Goal: Task Accomplishment & Management: Use online tool/utility

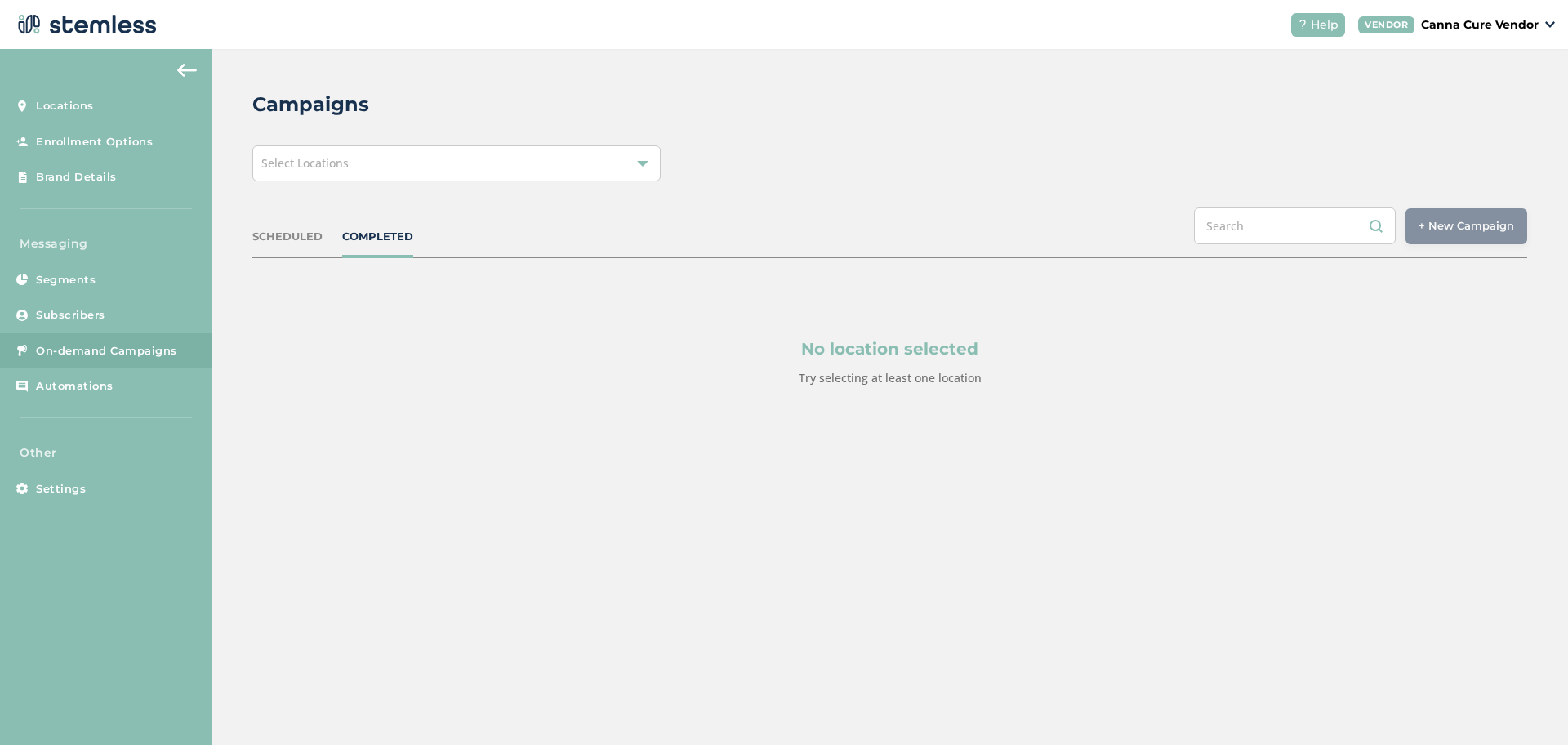
click at [351, 173] on div "Select Locations" at bounding box center [456, 164] width 408 height 36
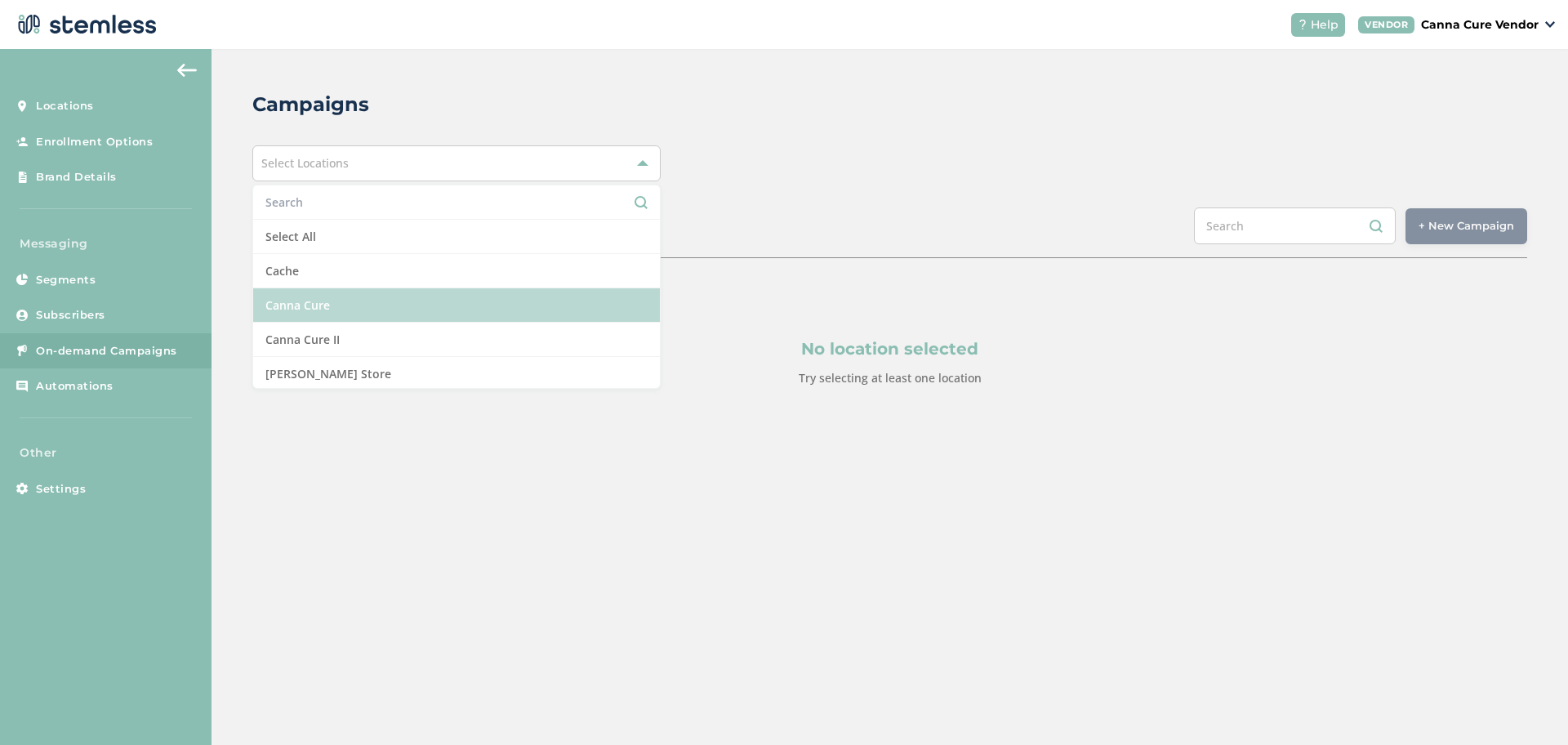
click at [305, 299] on li "Canna Cure" at bounding box center [456, 306] width 407 height 34
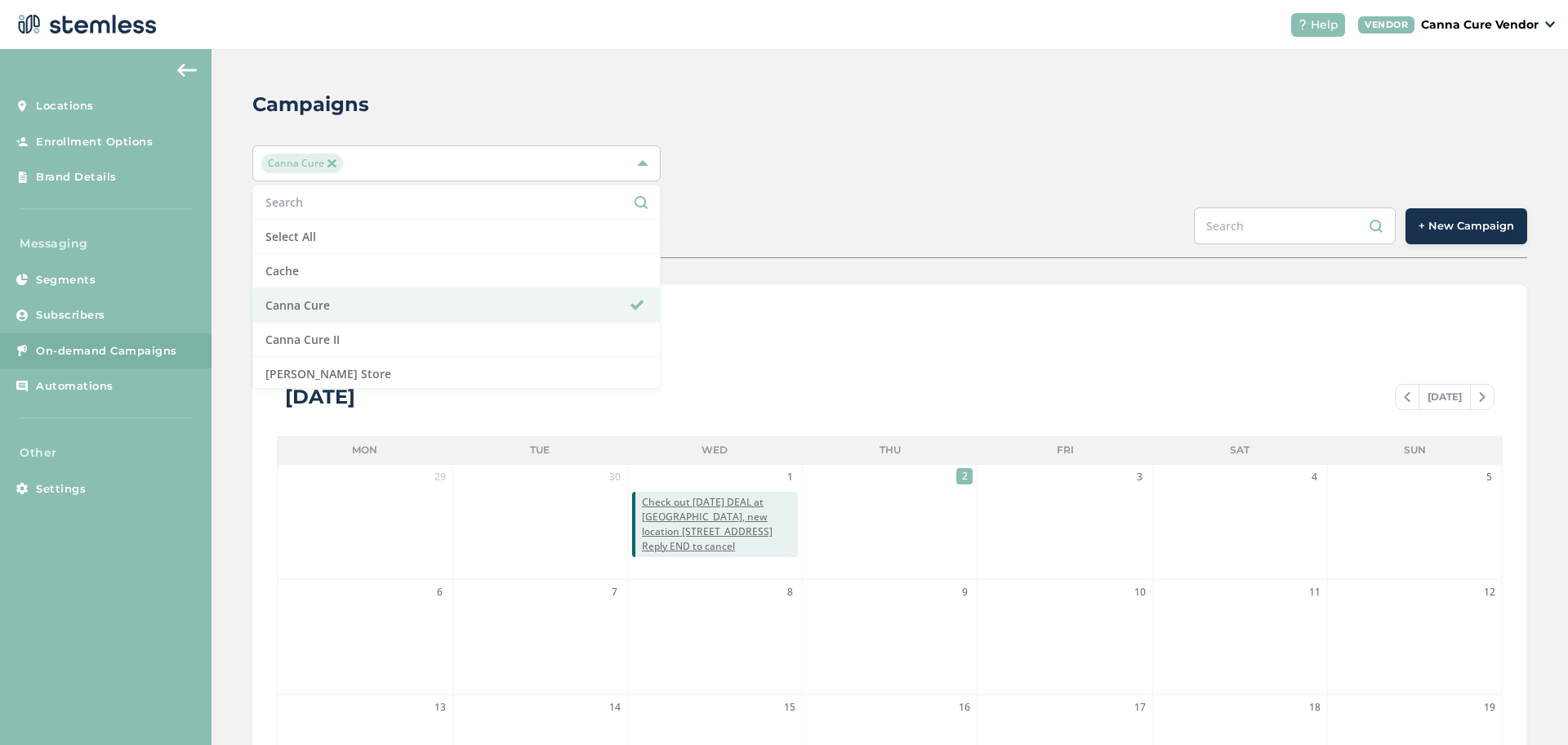
click at [809, 186] on div "Campaigns Canna Cure Select All Cache Canna Cure Canna Cure II [PERSON_NAME] St…" at bounding box center [889, 577] width 1357 height 1058
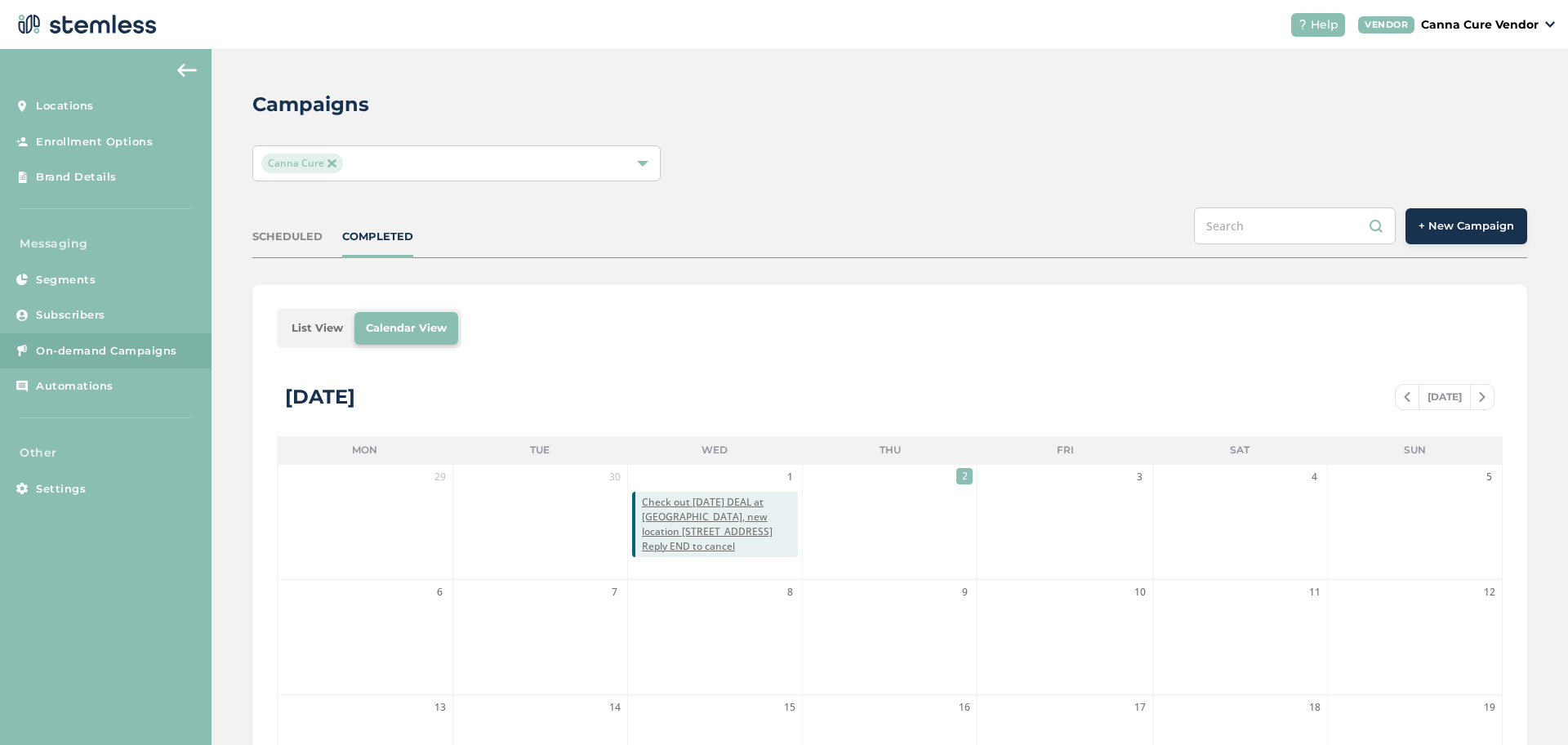
click at [1458, 218] on span "+ New Campaign" at bounding box center [1466, 226] width 96 height 16
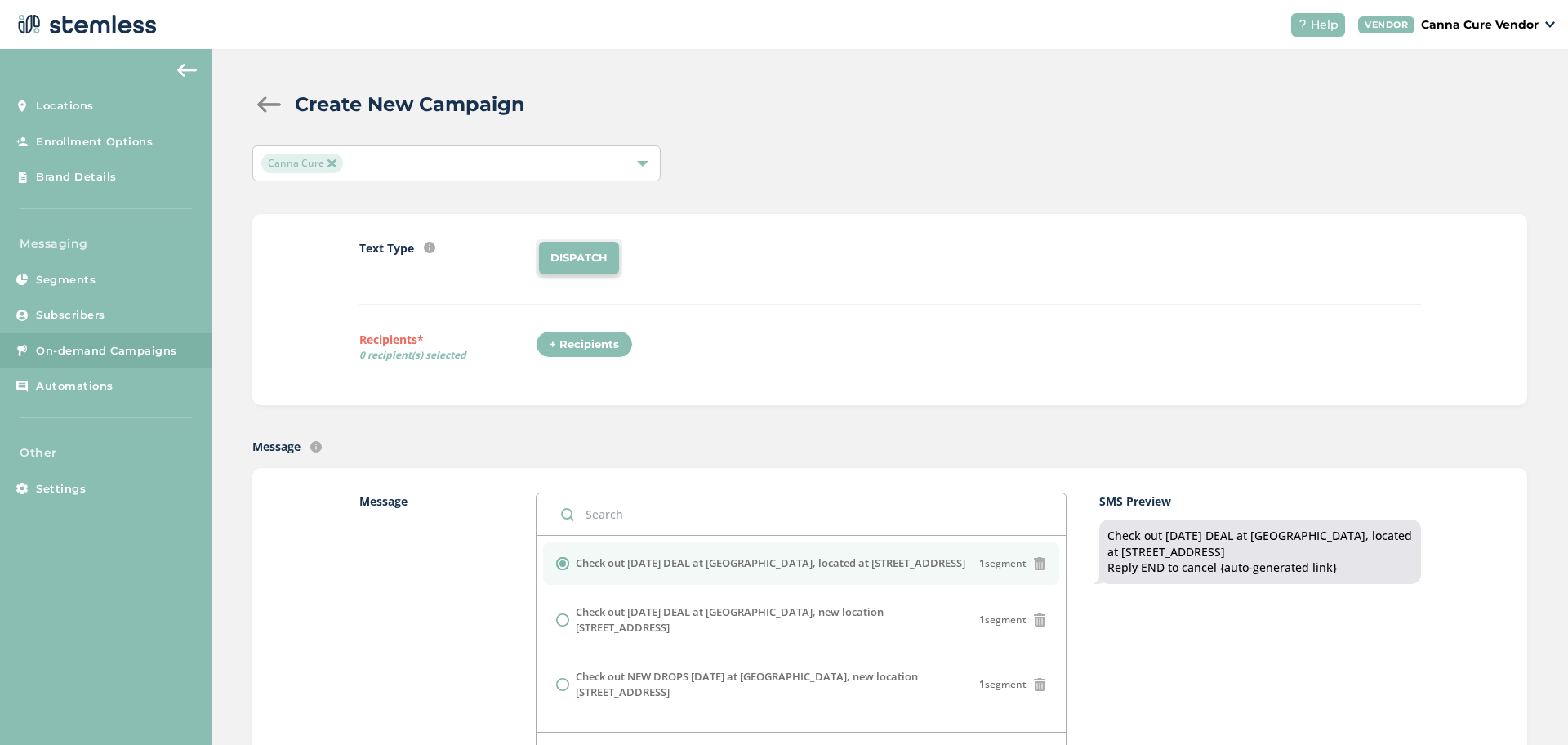
click at [597, 344] on div "+ Recipients" at bounding box center [585, 344] width 98 height 27
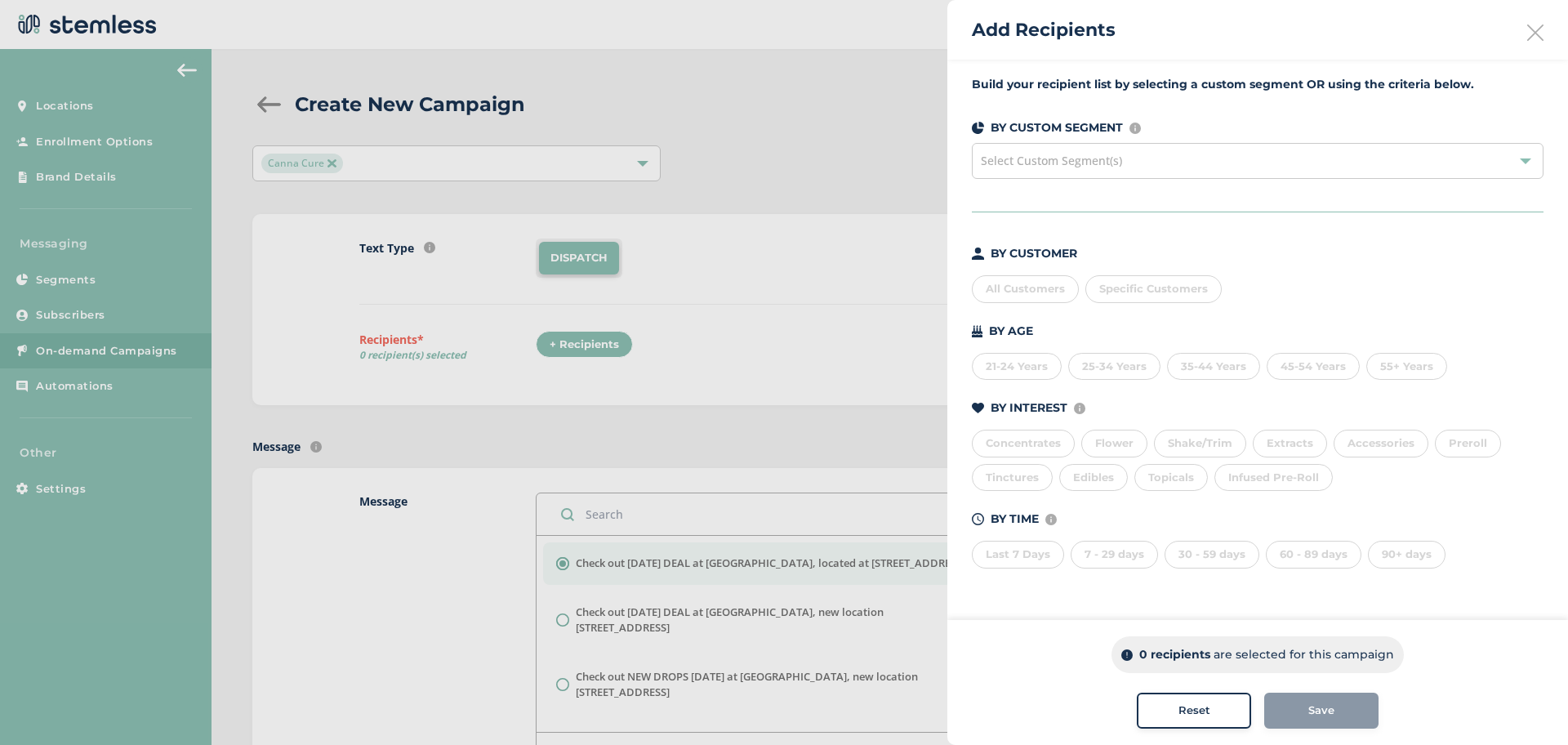
click at [1025, 287] on div "All Customers" at bounding box center [1025, 289] width 107 height 27
click at [1391, 164] on span "Select Custom Segment(s)" at bounding box center [1257, 161] width 572 height 36
click at [1053, 294] on div "All Customers" at bounding box center [1025, 289] width 107 height 27
click at [1073, 149] on div "Select Custom Segment(s)" at bounding box center [1257, 161] width 572 height 36
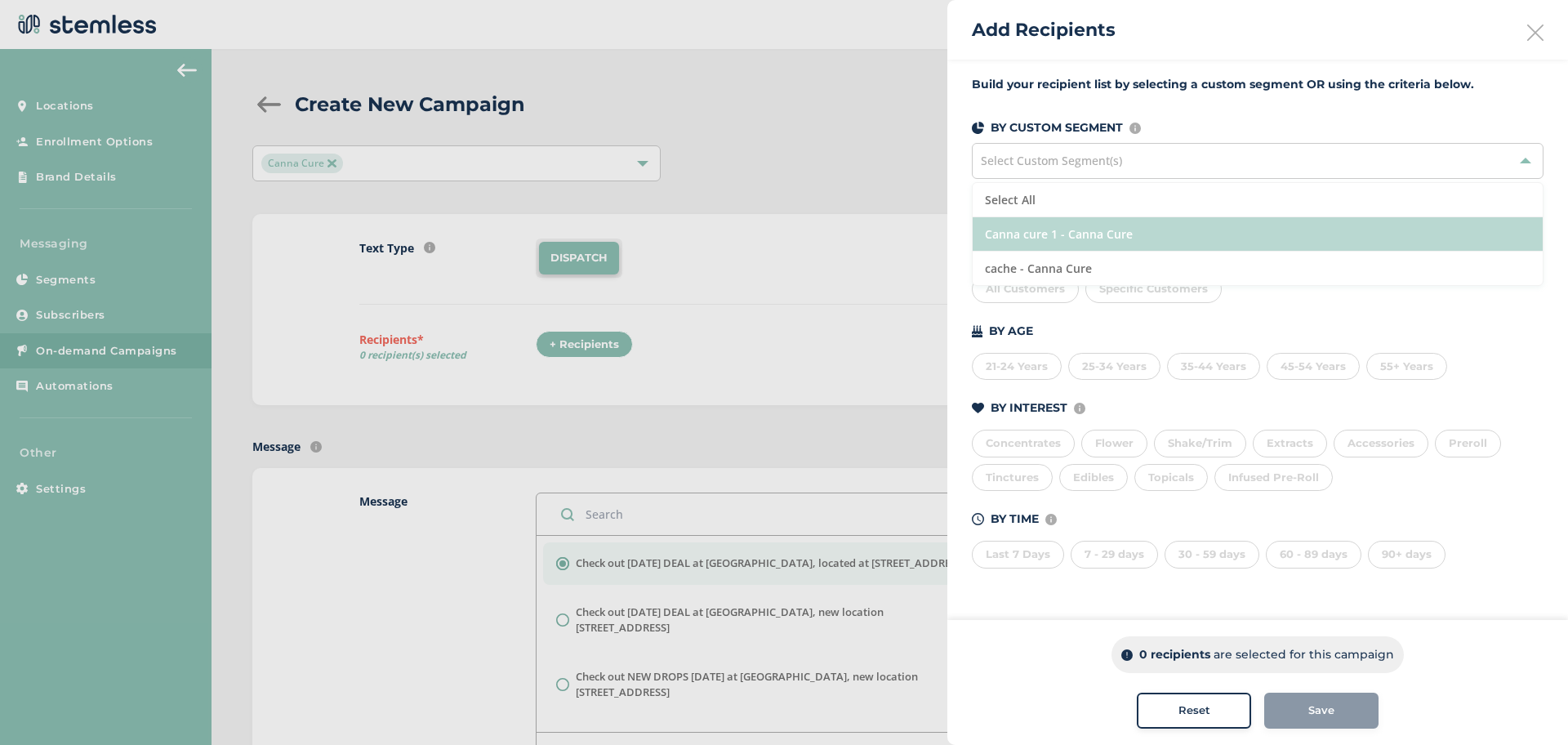
click at [1043, 228] on li "Canna cure 1 - Canna Cure" at bounding box center [1257, 235] width 570 height 34
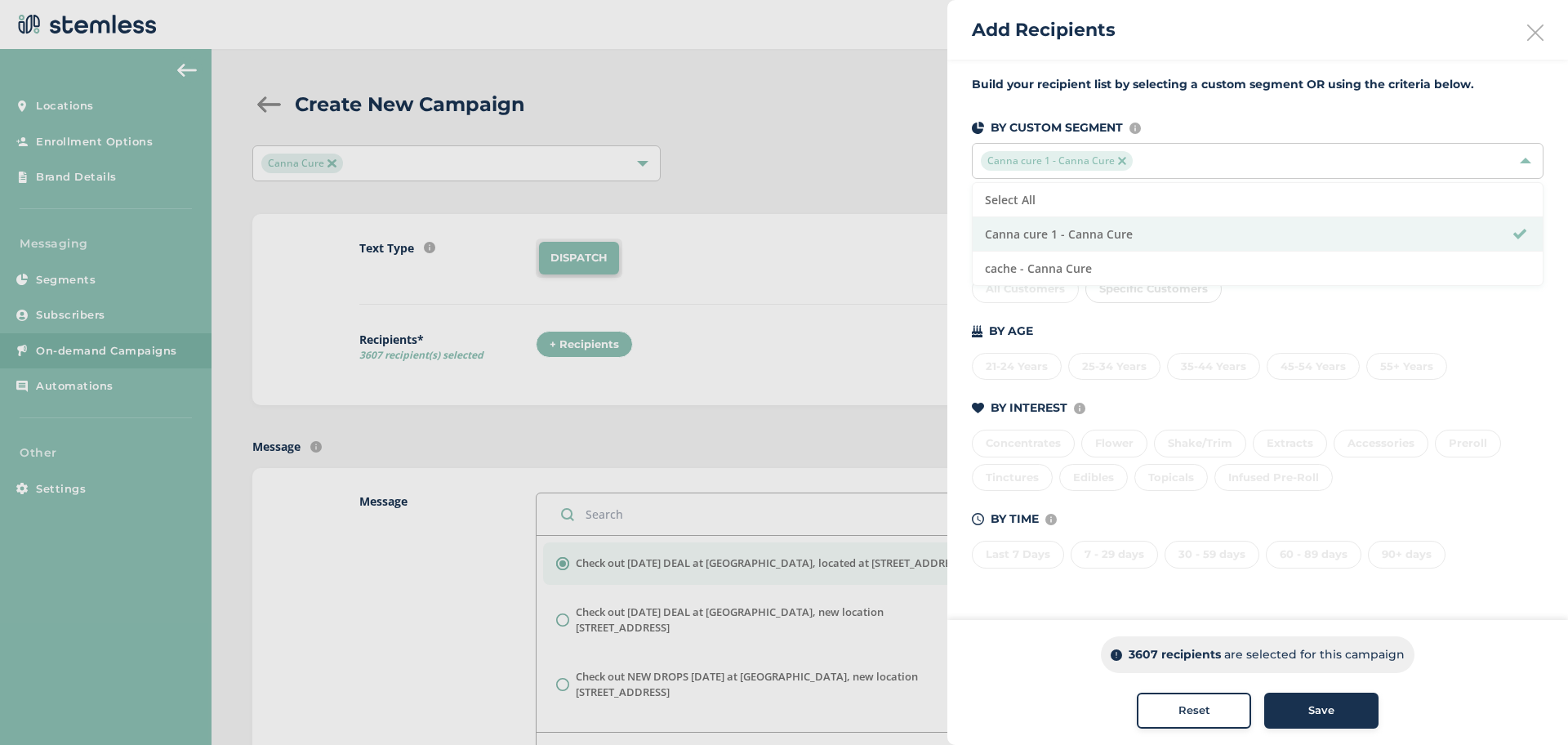
click at [1356, 703] on div "Save" at bounding box center [1321, 710] width 88 height 16
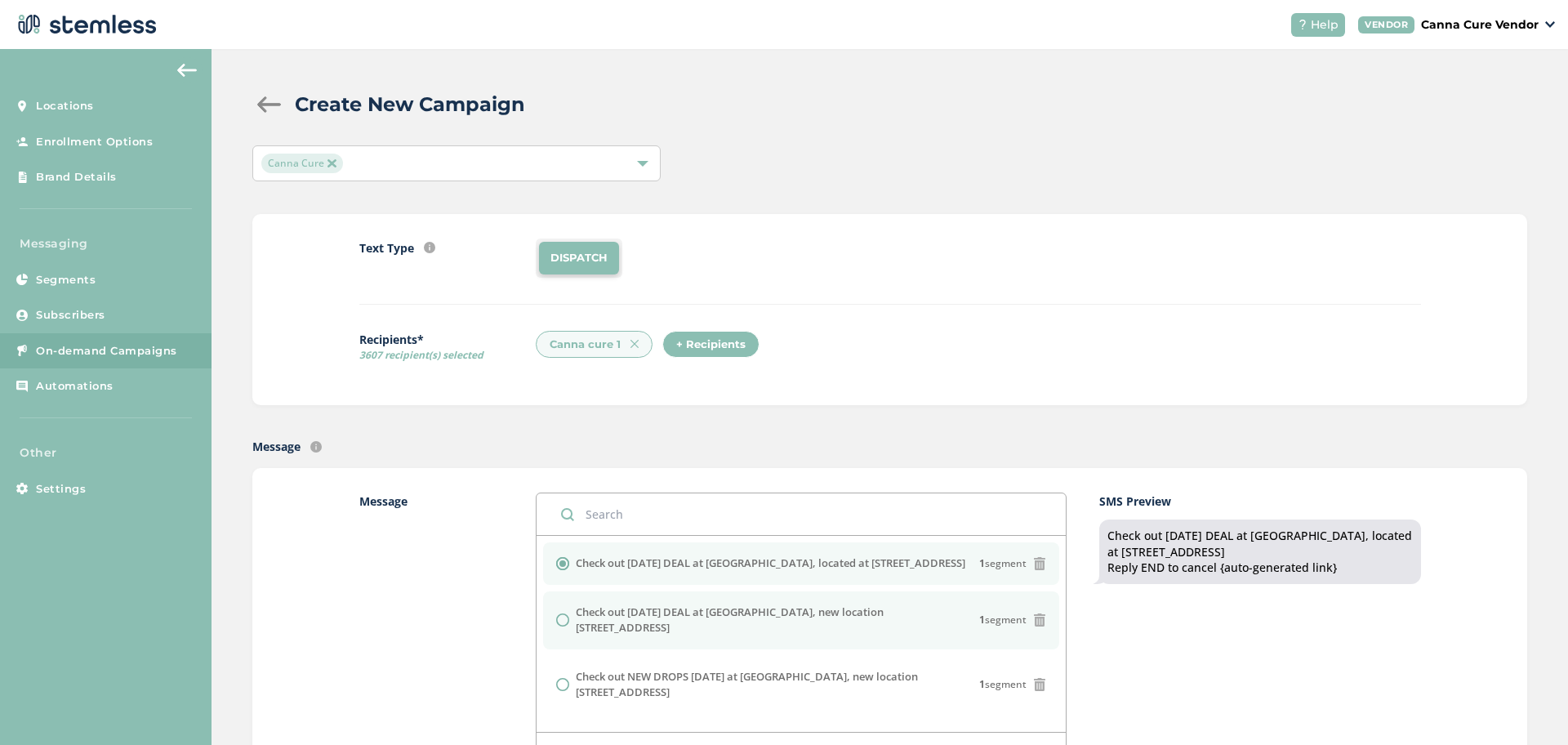
click at [561, 613] on input "radio" at bounding box center [562, 619] width 13 height 13
radio input "true"
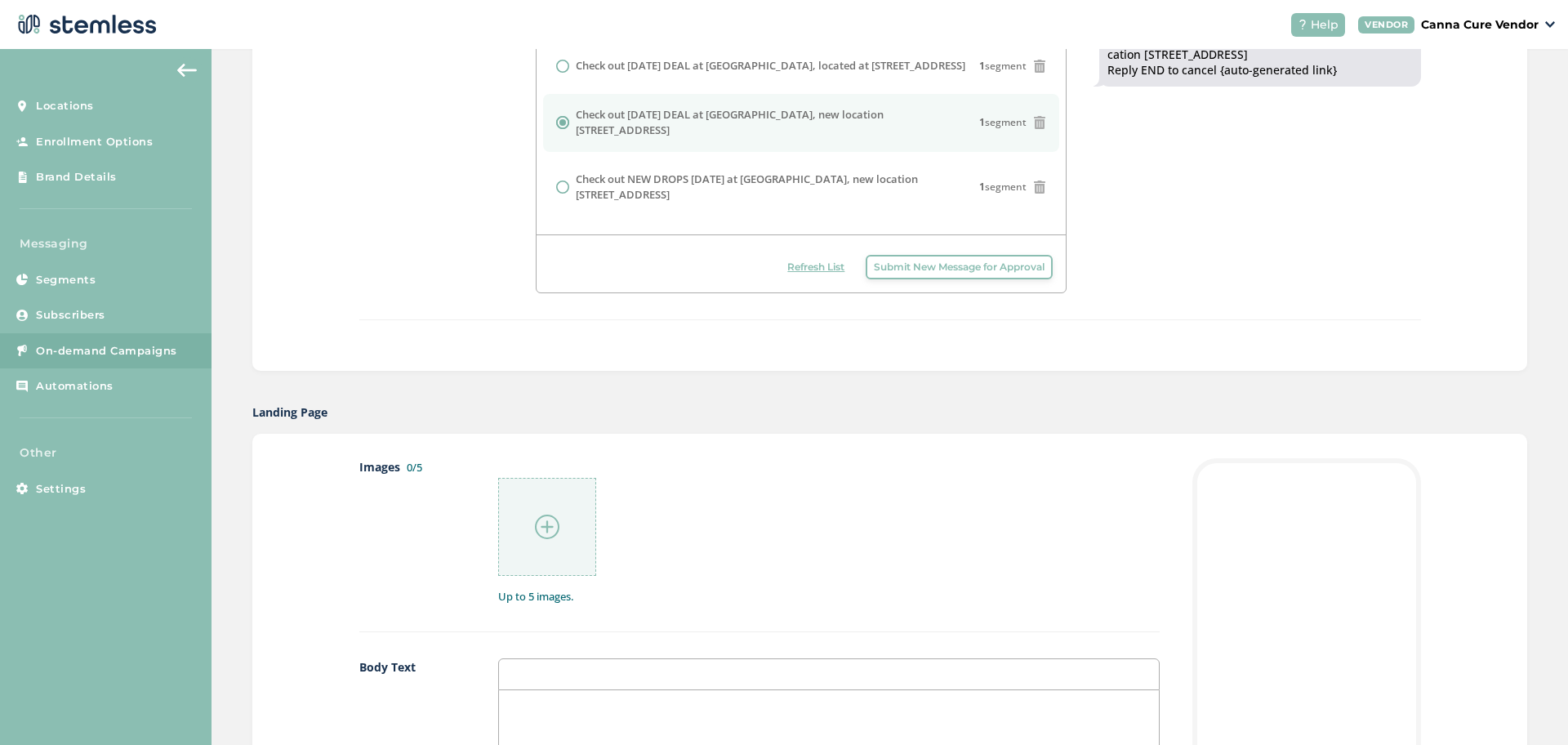
scroll to position [560, 0]
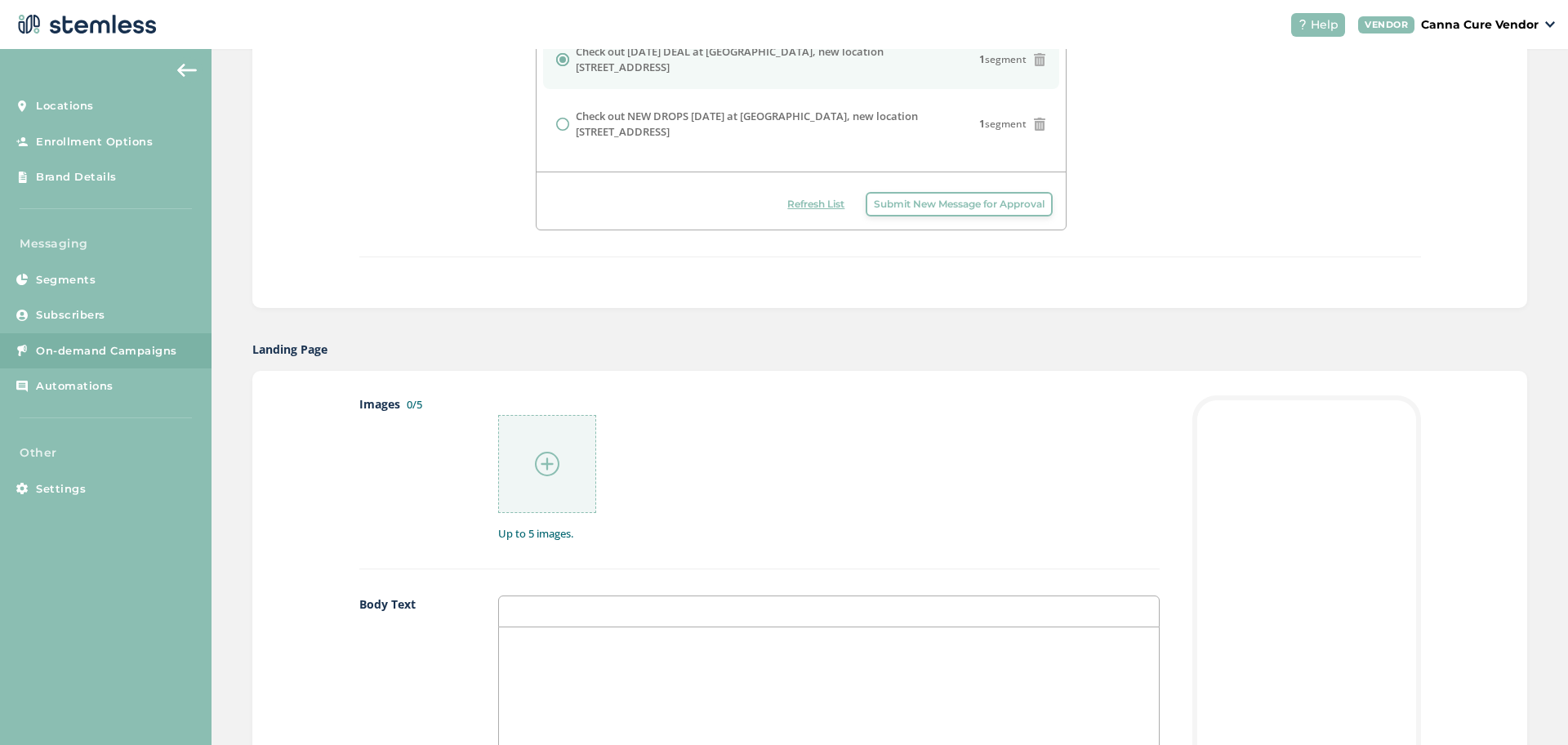
click at [549, 440] on div at bounding box center [547, 464] width 98 height 98
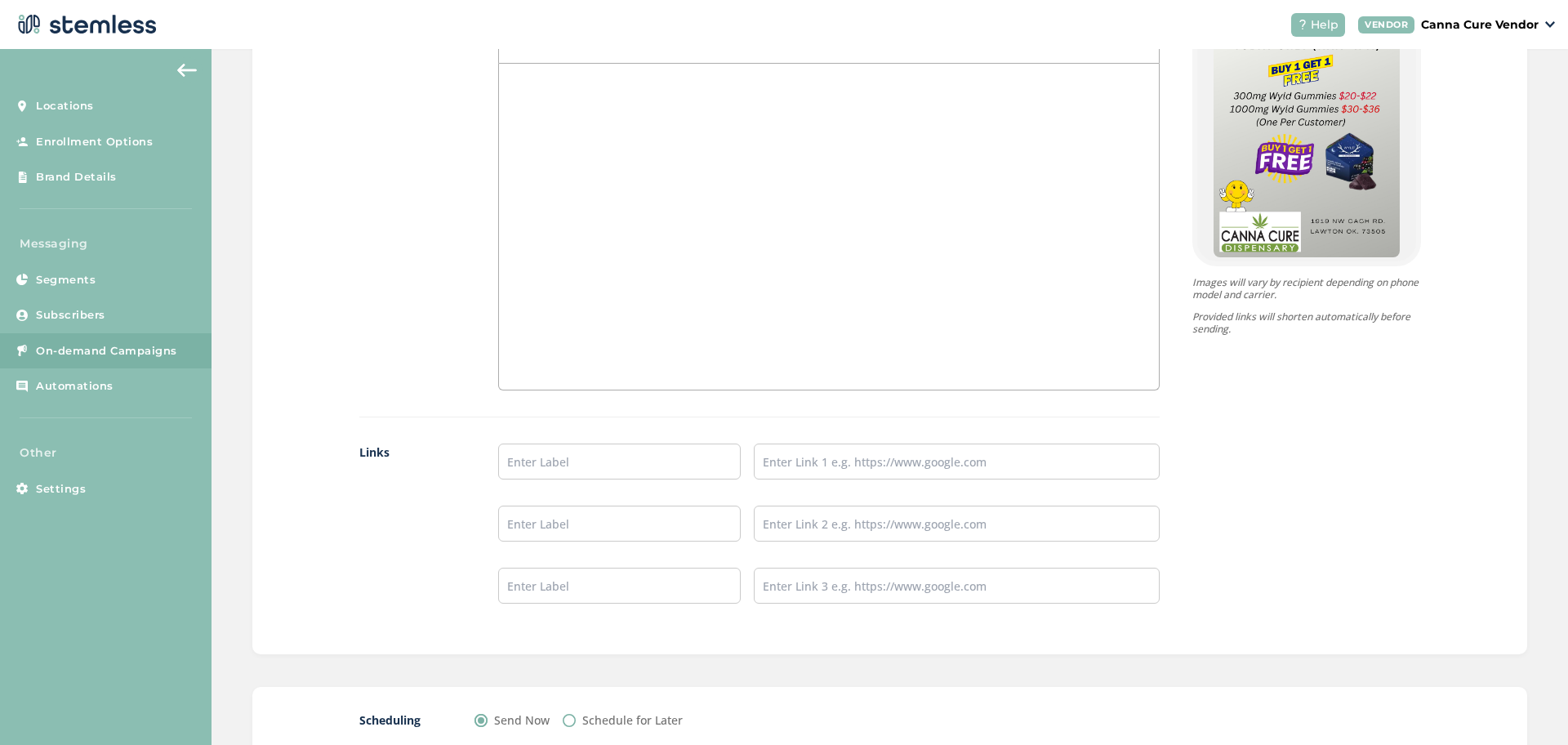
scroll to position [1236, 0]
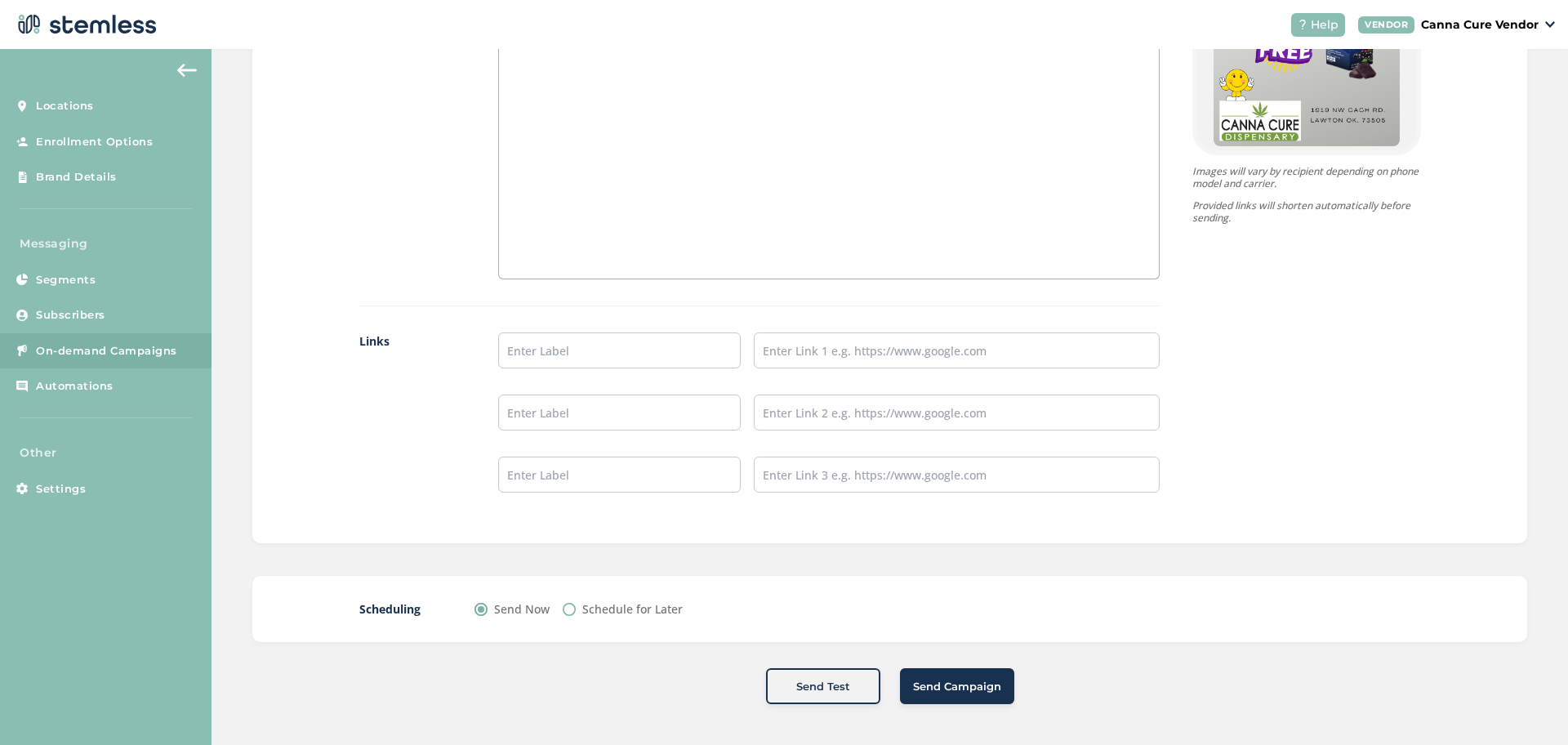
click at [962, 696] on button "Send Campaign" at bounding box center [957, 686] width 115 height 36
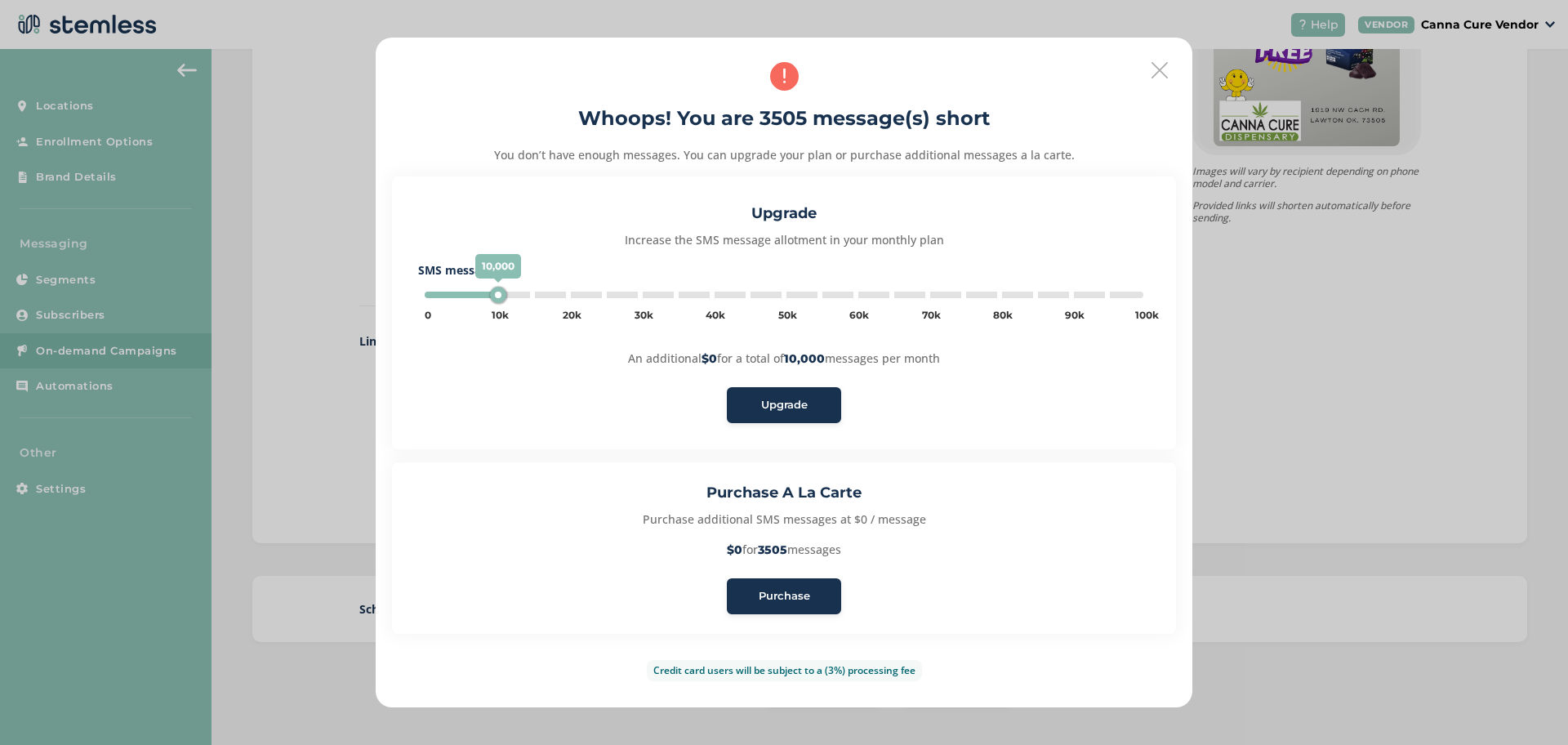
click at [809, 605] on button "Purchase" at bounding box center [784, 596] width 115 height 36
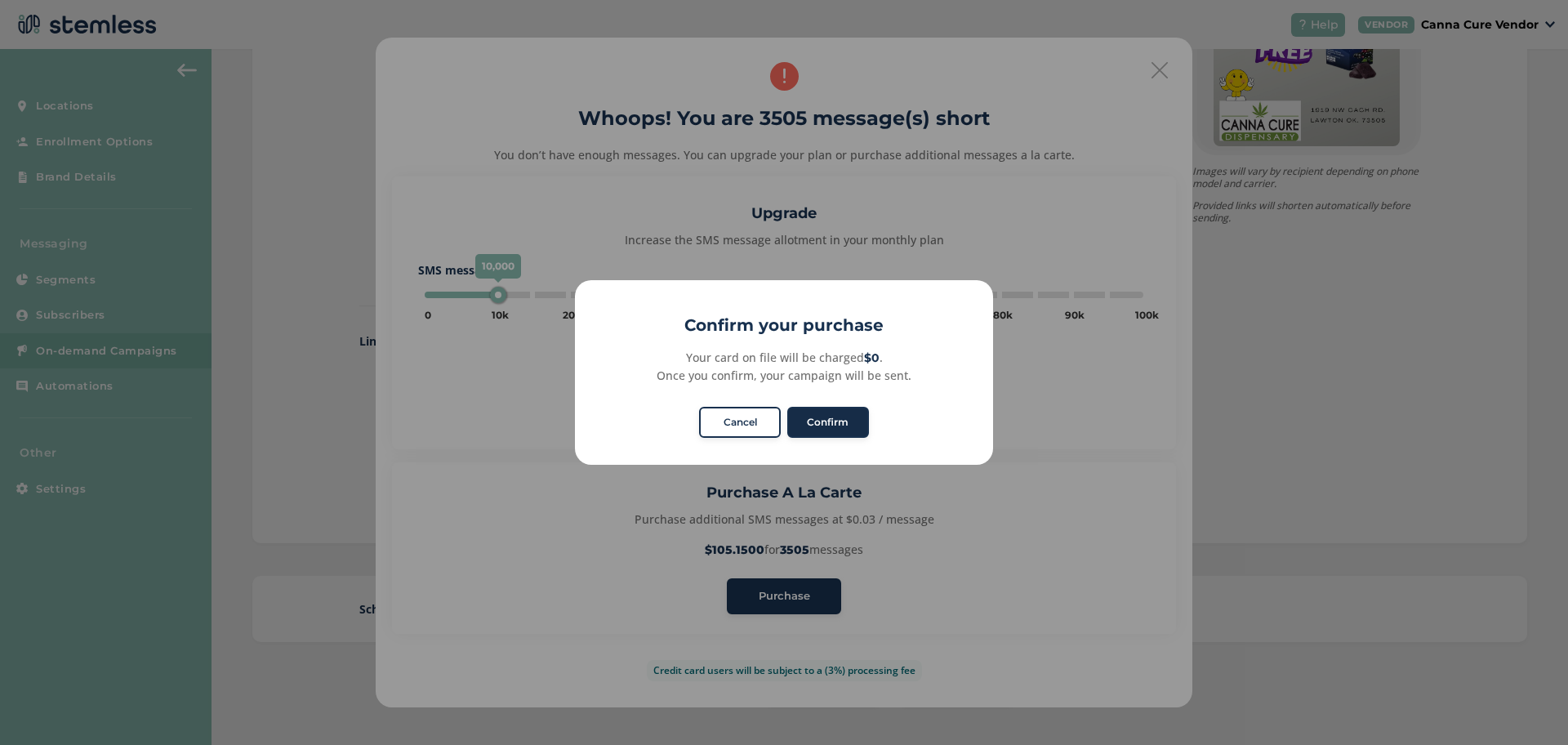
click at [844, 419] on button "Confirm" at bounding box center [828, 422] width 81 height 31
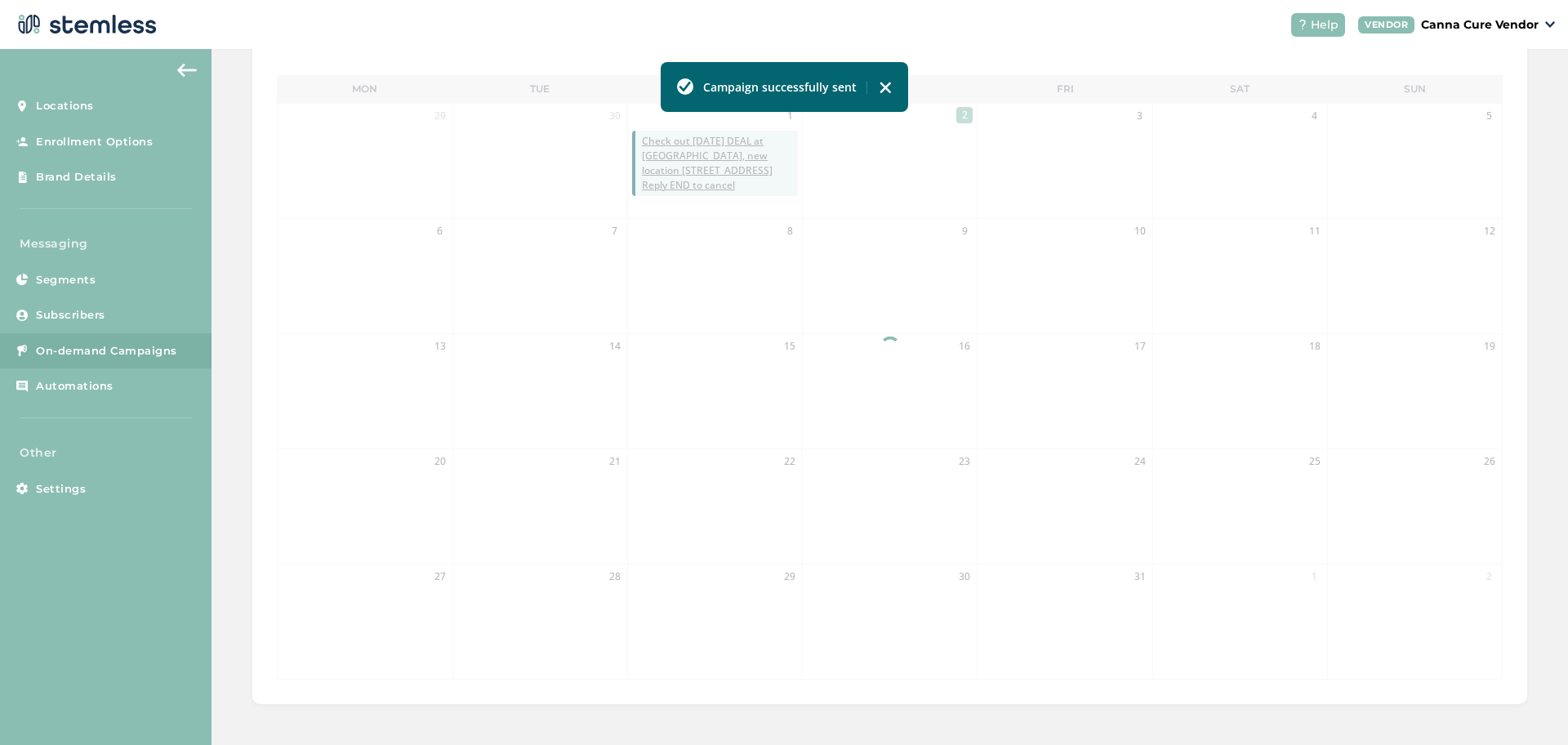
scroll to position [361, 0]
